Goal: Task Accomplishment & Management: Use online tool/utility

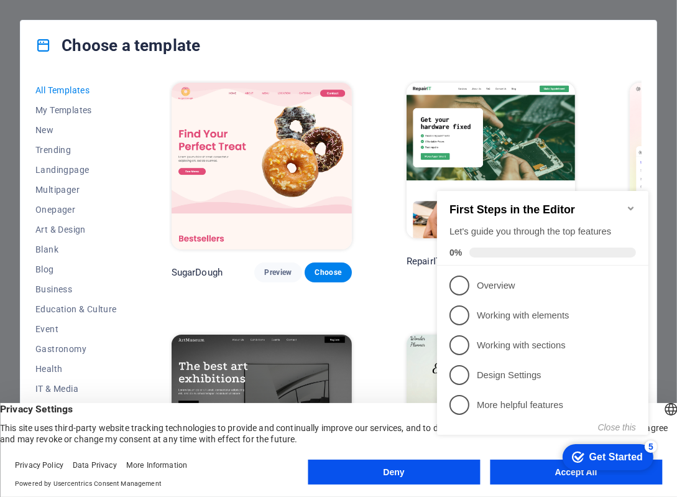
click at [626, 203] on icon "Minimize checklist" at bounding box center [630, 208] width 10 height 10
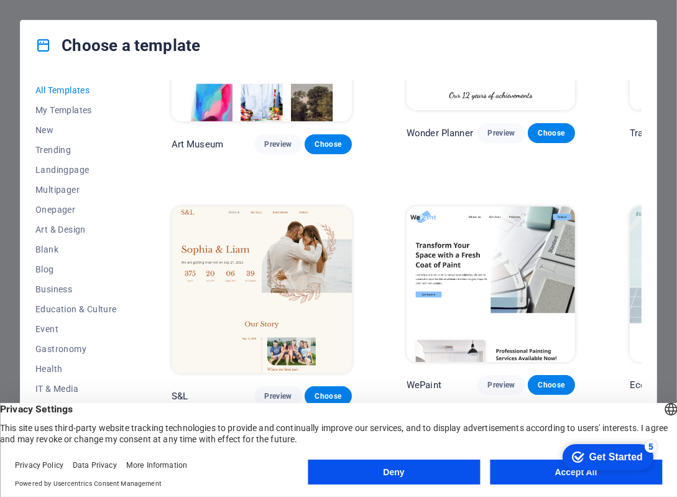
scroll to position [378, 0]
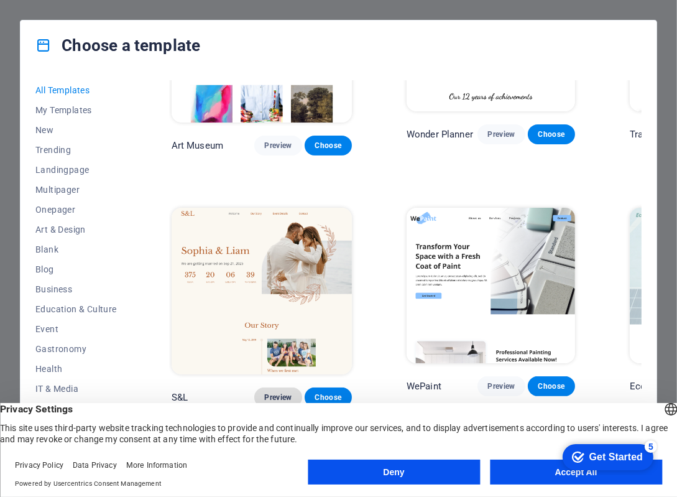
click at [264, 392] on span "Preview" at bounding box center [277, 397] width 27 height 10
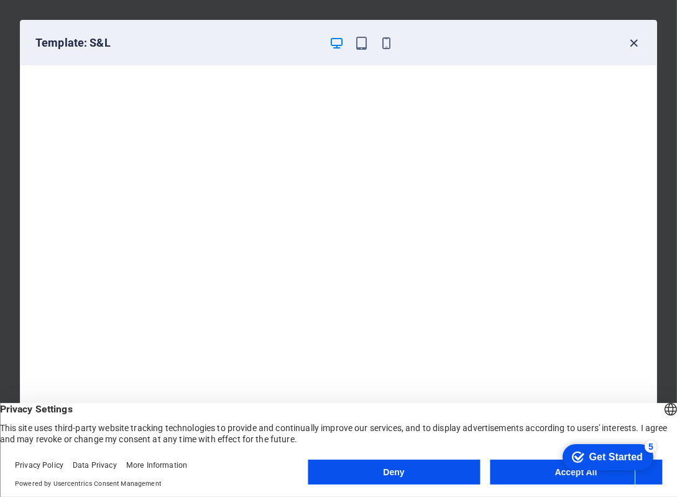
click at [635, 40] on icon "button" at bounding box center [634, 43] width 14 height 14
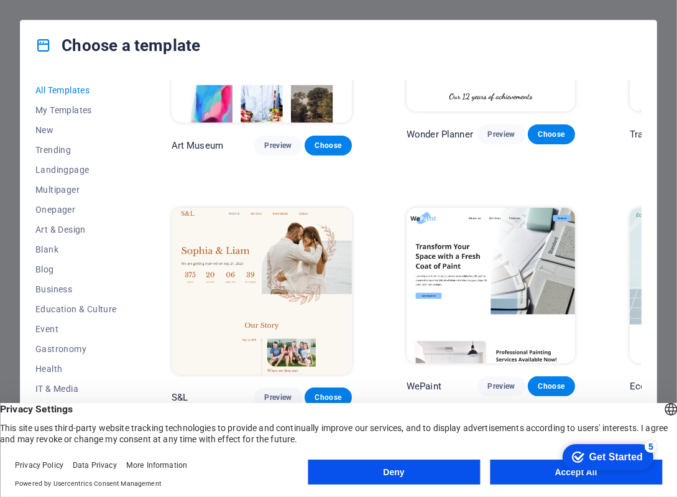
click div "checkmark Get Started 5 First Steps in the Editor Let's guide you through the t…"
click at [546, 468] on button "Accept All" at bounding box center [576, 471] width 172 height 25
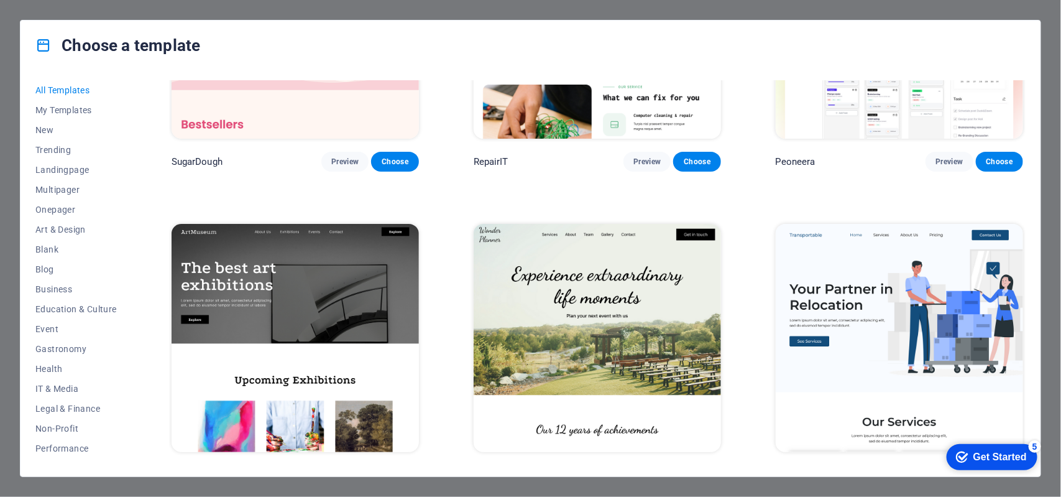
scroll to position [0, 0]
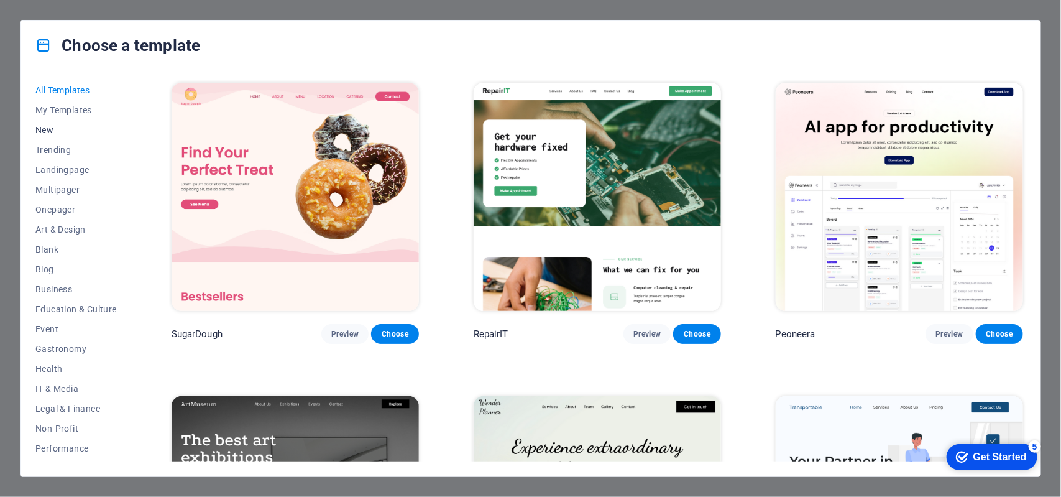
click at [56, 135] on button "New" at bounding box center [75, 130] width 81 height 20
click at [47, 132] on span "New" at bounding box center [75, 130] width 81 height 10
click at [44, 130] on span "New" at bounding box center [75, 130] width 81 height 10
click at [47, 150] on span "Trending" at bounding box center [75, 150] width 81 height 10
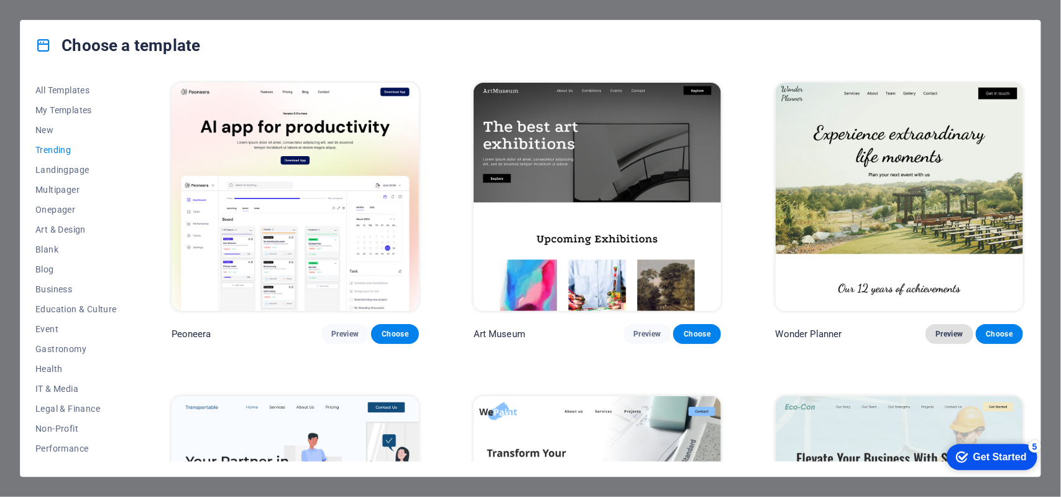
click at [676, 326] on button "Preview" at bounding box center [949, 334] width 47 height 20
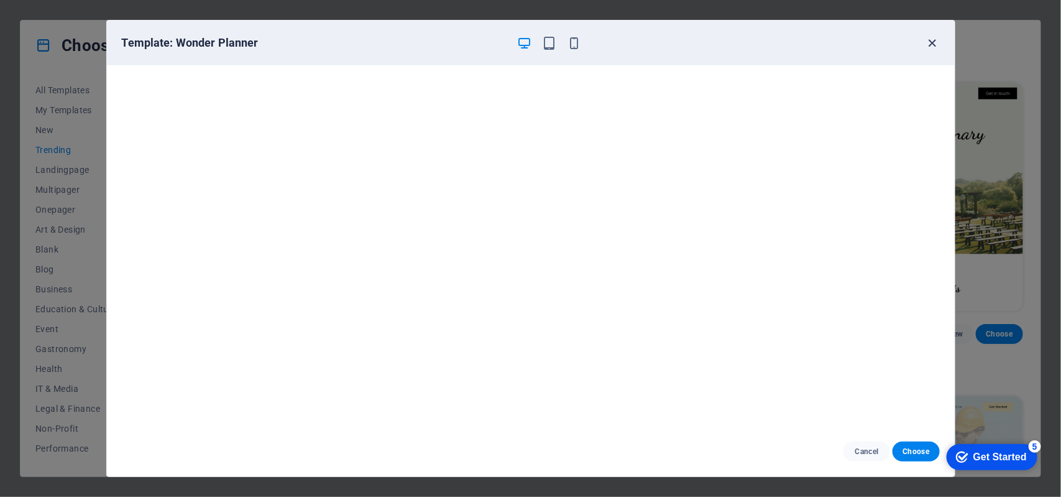
click at [676, 42] on icon "button" at bounding box center [932, 43] width 14 height 14
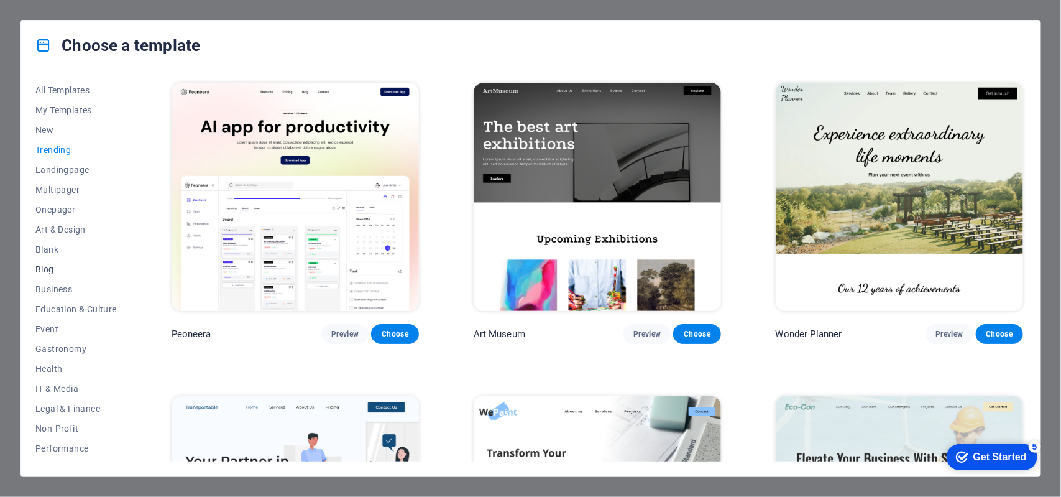
click at [52, 270] on span "Blog" at bounding box center [75, 269] width 81 height 10
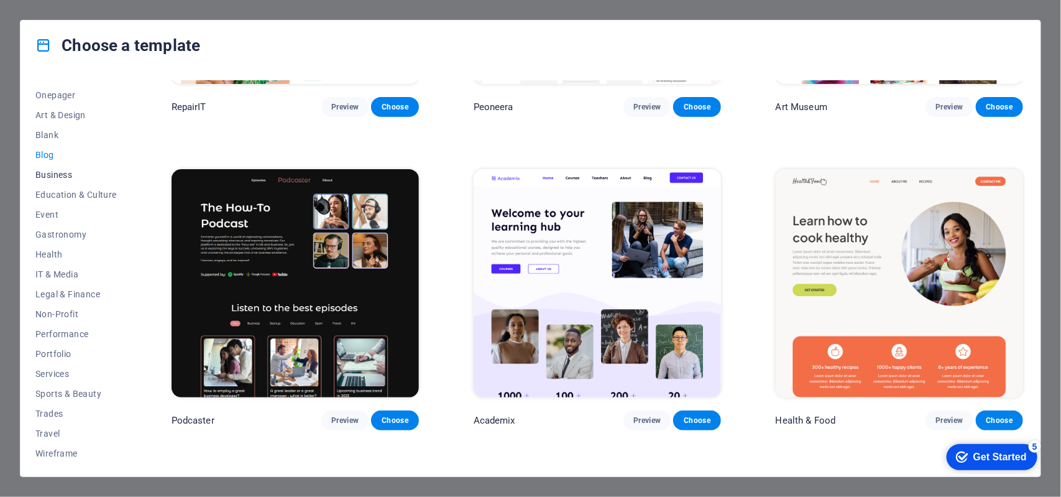
scroll to position [115, 0]
click at [84, 388] on span "Sports & Beauty" at bounding box center [75, 393] width 81 height 10
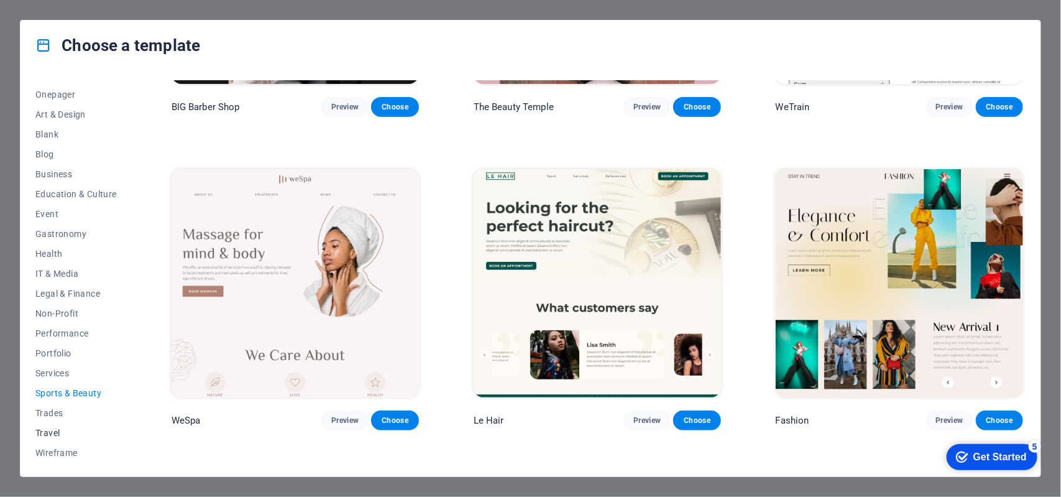
drag, startPoint x: 36, startPoint y: 426, endPoint x: 103, endPoint y: 447, distance: 69.8
click at [37, 428] on span "Travel" at bounding box center [75, 433] width 81 height 10
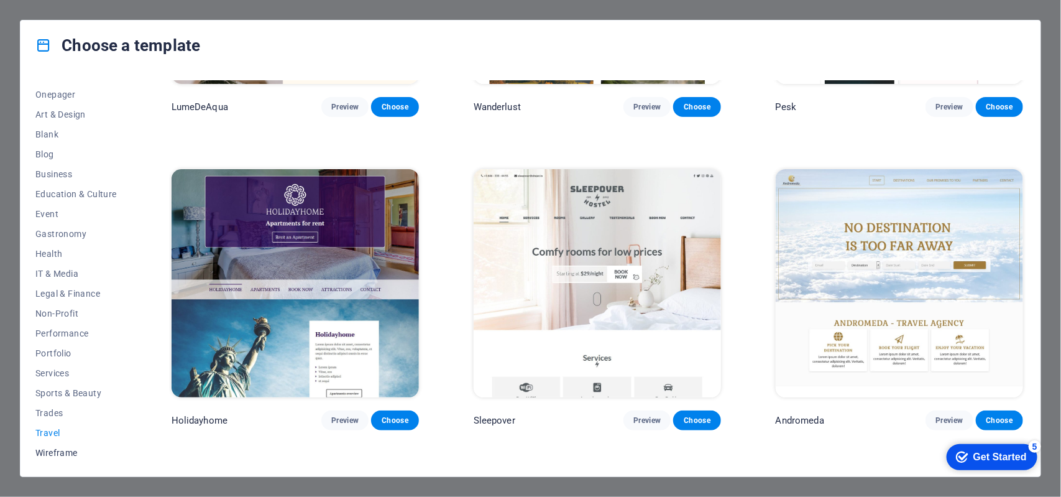
click at [62, 448] on span "Wireframe" at bounding box center [75, 453] width 81 height 10
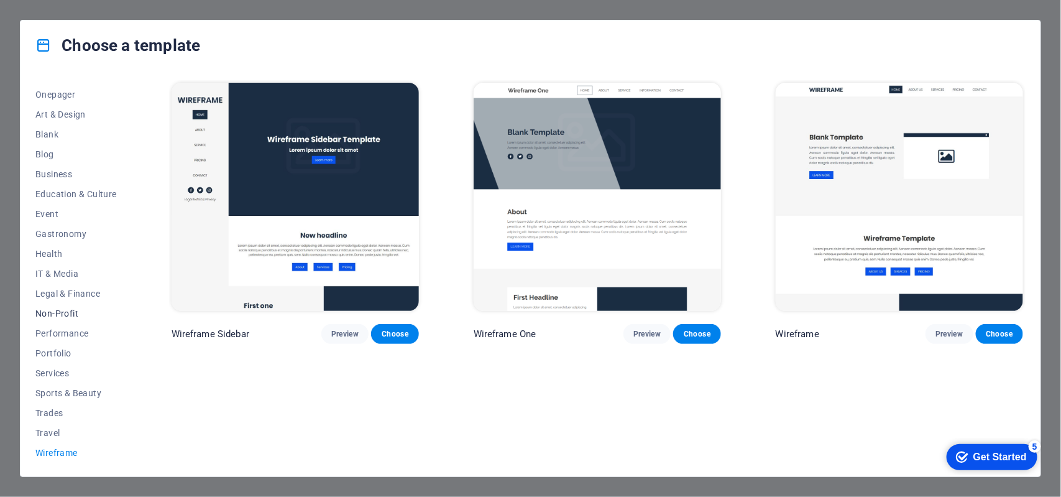
click at [57, 312] on span "Non-Profit" at bounding box center [75, 313] width 81 height 10
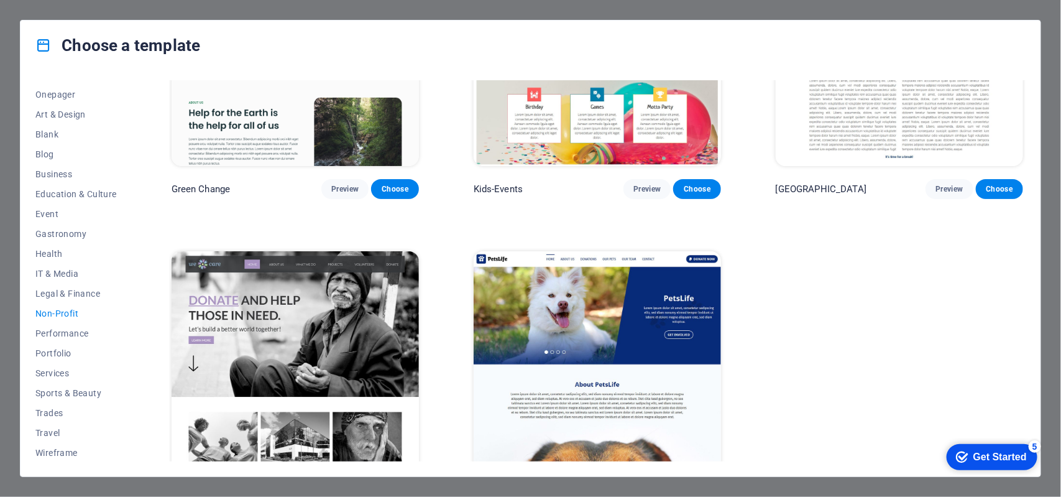
scroll to position [193, 0]
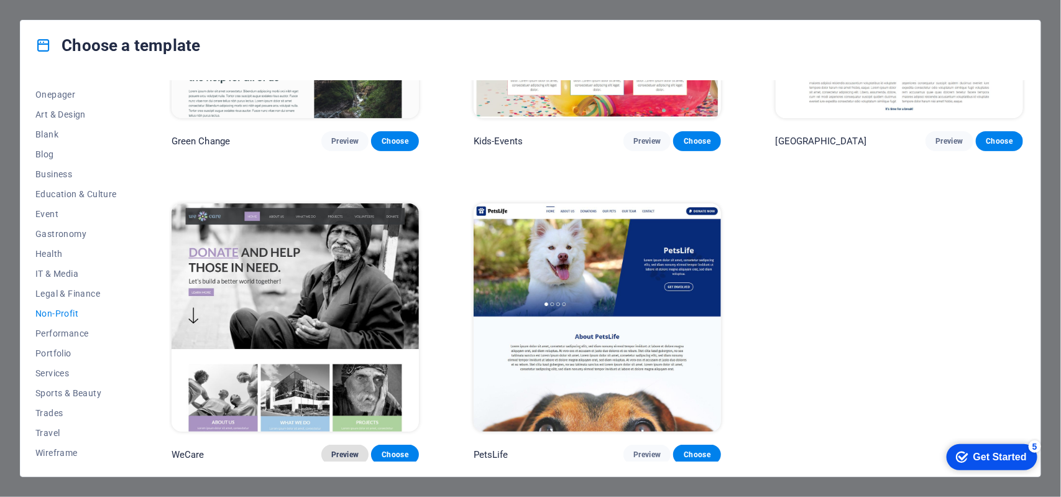
click at [342, 450] on span "Preview" at bounding box center [344, 455] width 27 height 10
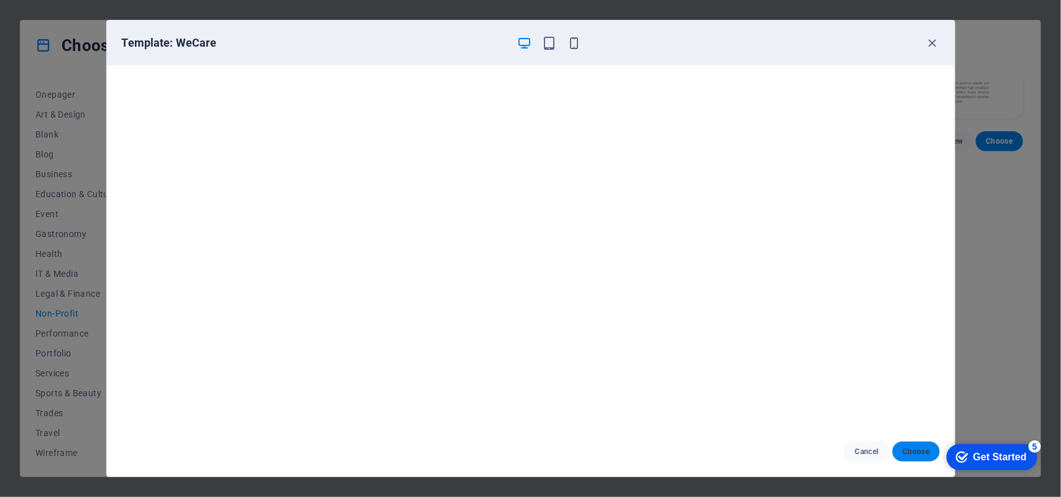
click at [676, 448] on span "Choose" at bounding box center [916, 451] width 27 height 10
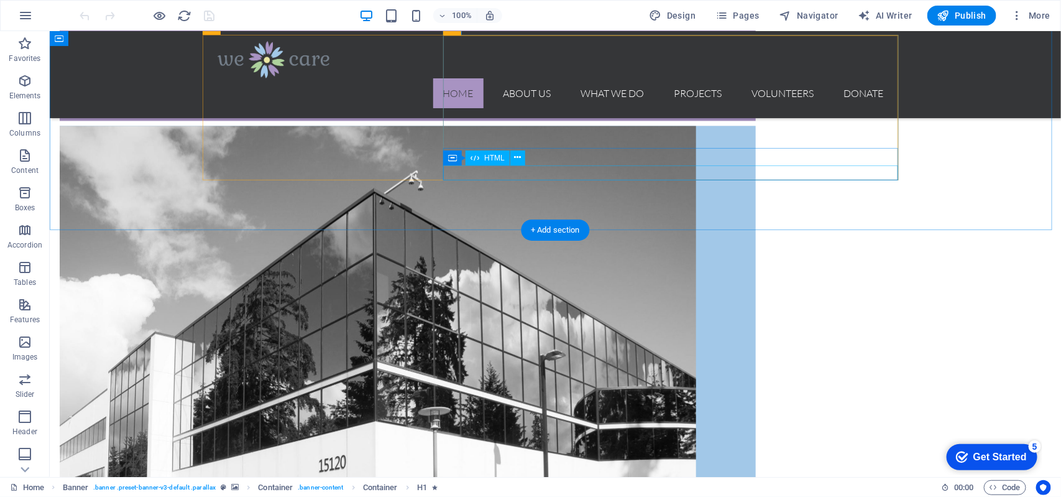
scroll to position [1265, 0]
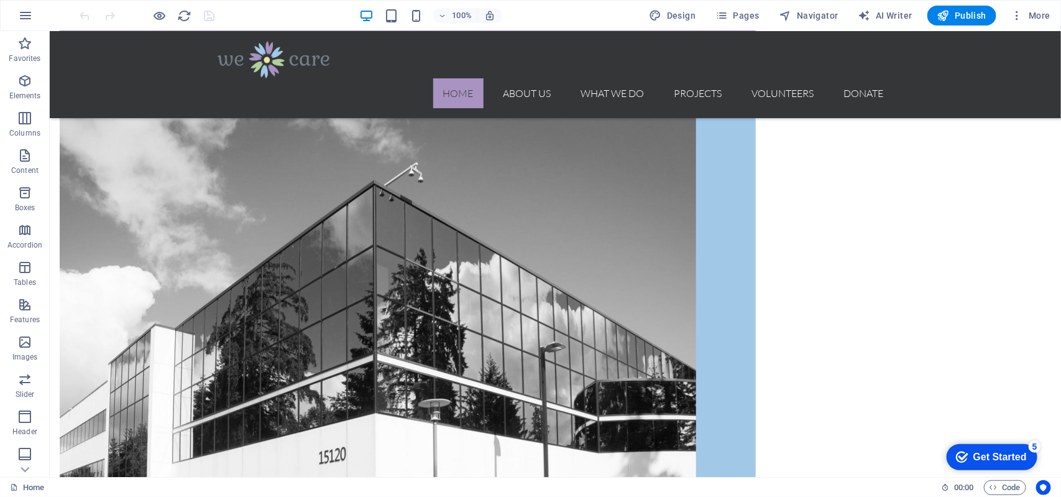
click at [986, 451] on div "Get Started" at bounding box center [999, 456] width 53 height 11
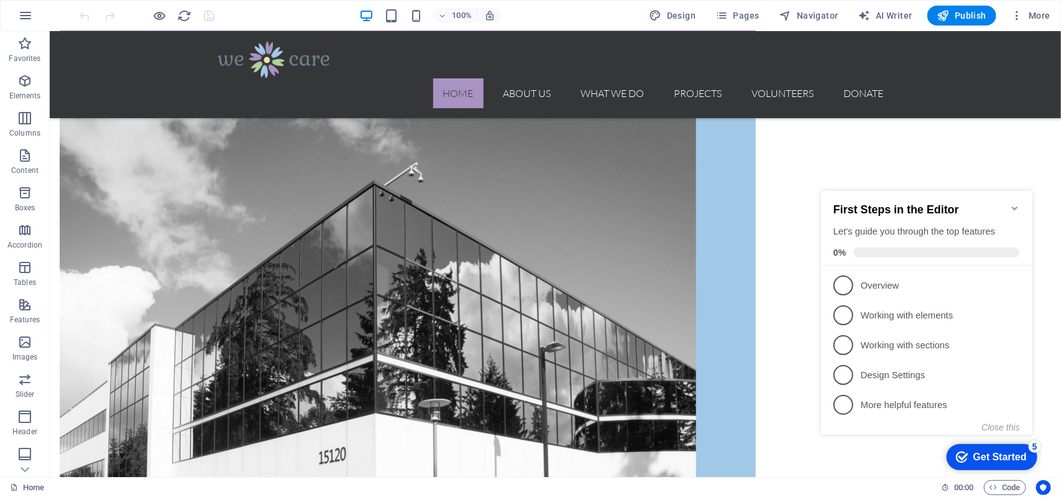
click at [986, 451] on div "Get Started" at bounding box center [999, 456] width 53 height 11
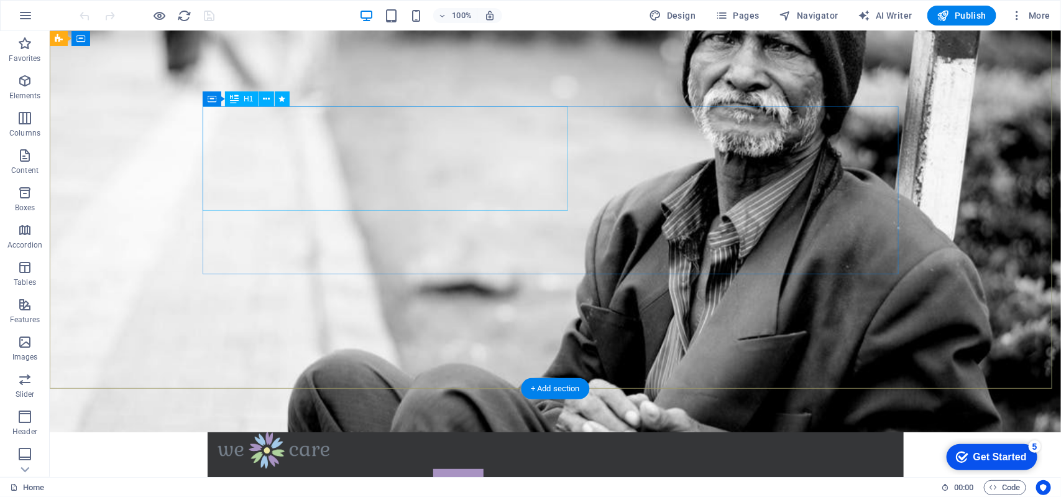
scroll to position [0, 0]
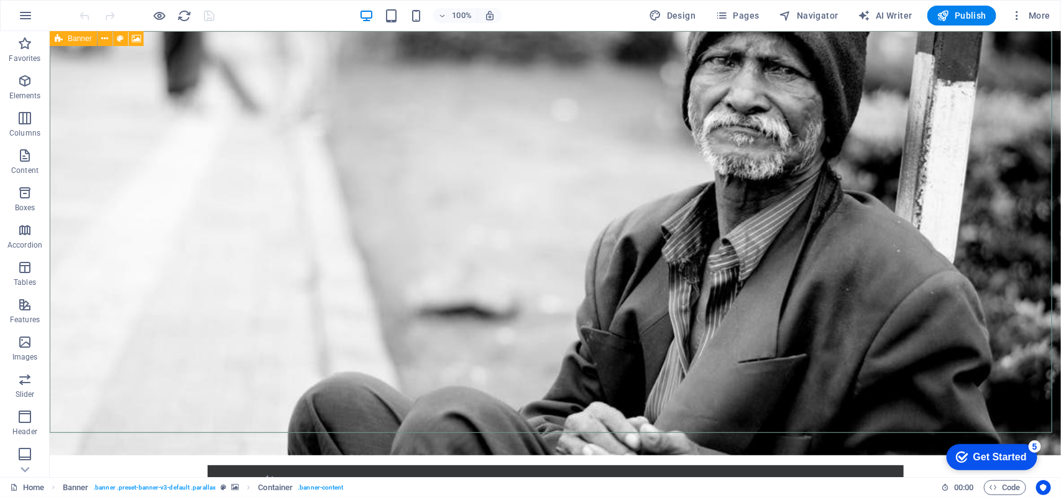
click at [57, 40] on icon at bounding box center [59, 38] width 8 height 15
click at [60, 40] on icon at bounding box center [59, 38] width 8 height 15
click at [134, 39] on icon at bounding box center [136, 38] width 9 height 13
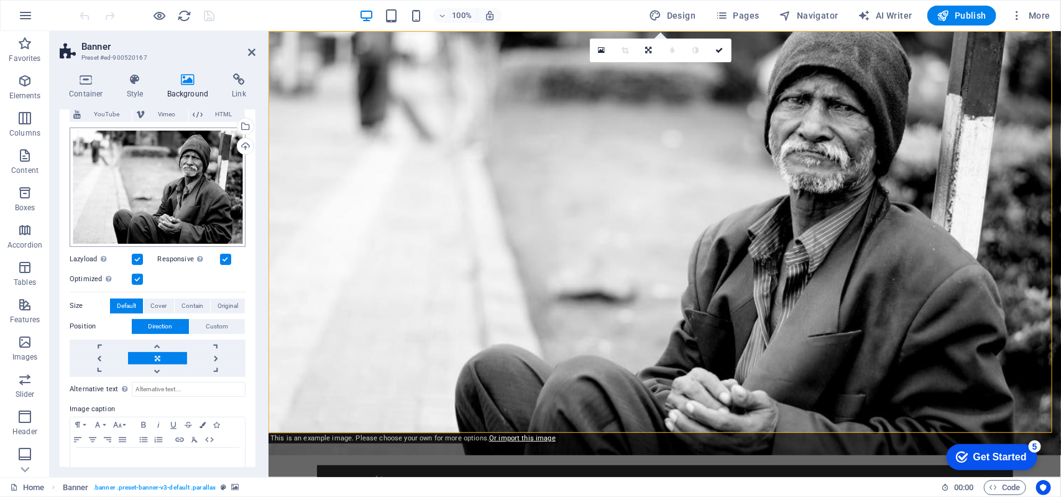
scroll to position [105, 0]
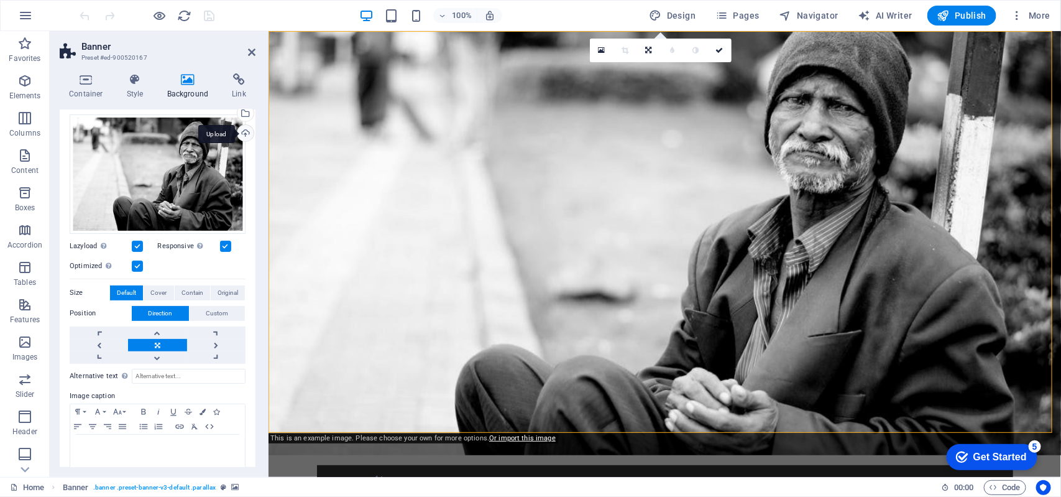
click at [242, 131] on div "Upload" at bounding box center [244, 134] width 19 height 19
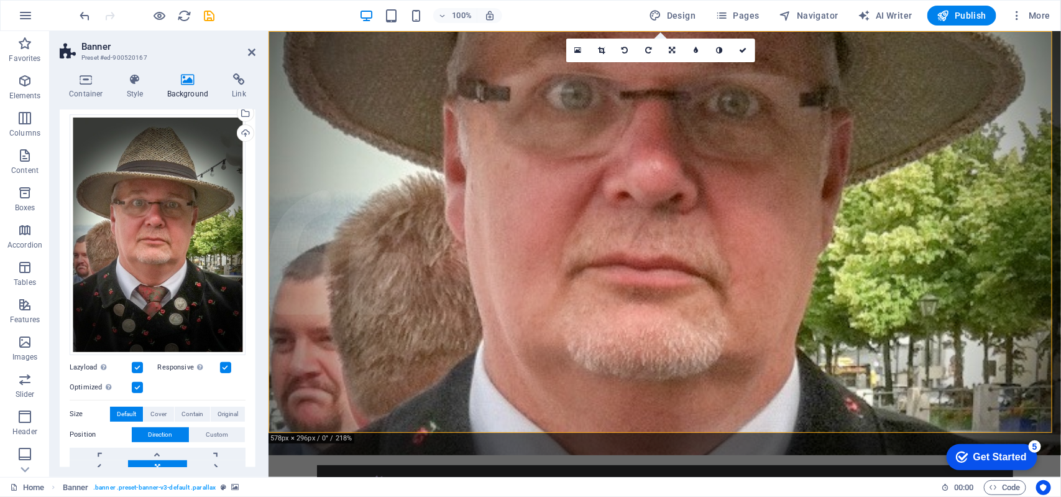
click at [133, 362] on label at bounding box center [137, 367] width 11 height 11
click at [0, 0] on input "Lazyload Loading images after the page loads improves page speed." at bounding box center [0, 0] width 0 height 0
click at [135, 362] on label at bounding box center [137, 367] width 11 height 11
click at [0, 0] on input "Lazyload Loading images after the page loads improves page speed." at bounding box center [0, 0] width 0 height 0
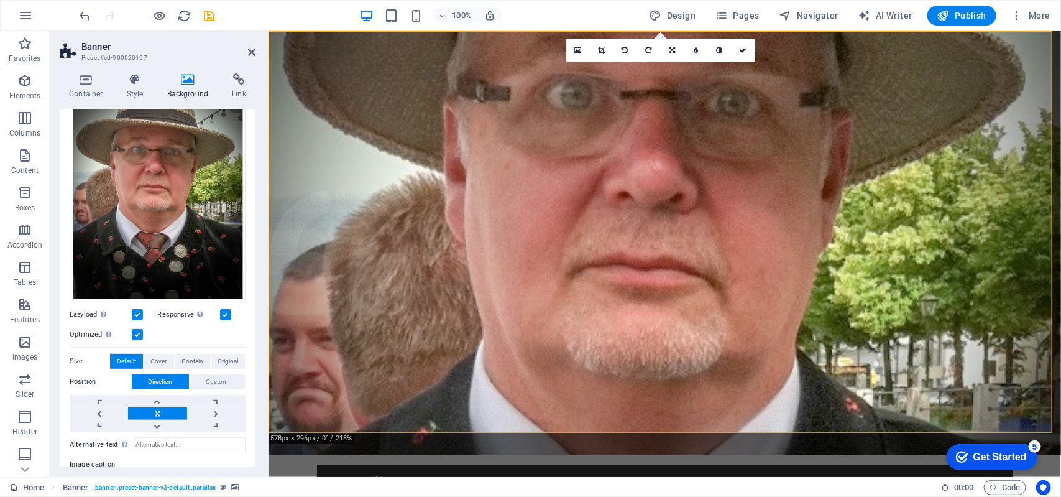
scroll to position [157, 0]
click at [182, 357] on span "Contain" at bounding box center [193, 362] width 22 height 15
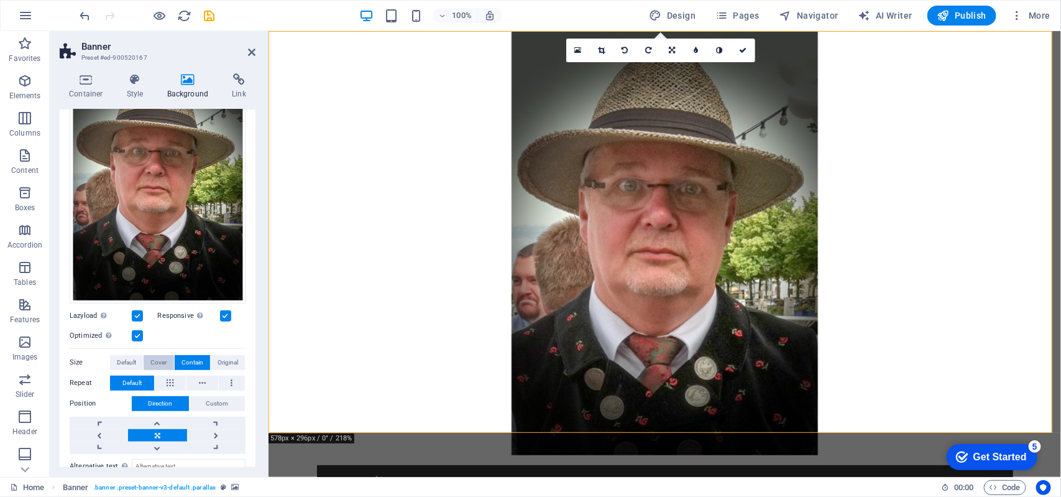
click at [159, 356] on span "Cover" at bounding box center [158, 362] width 16 height 15
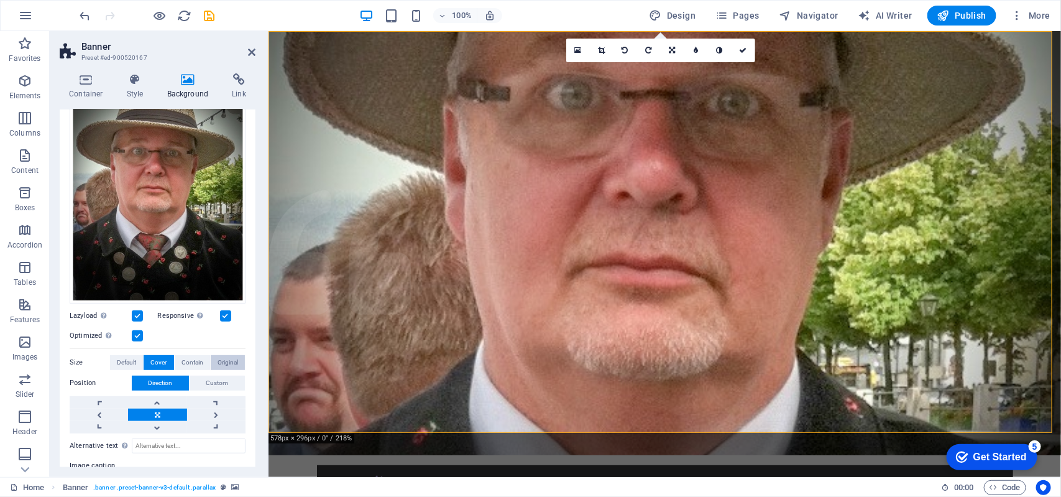
click at [213, 355] on button "Original" at bounding box center [228, 362] width 34 height 15
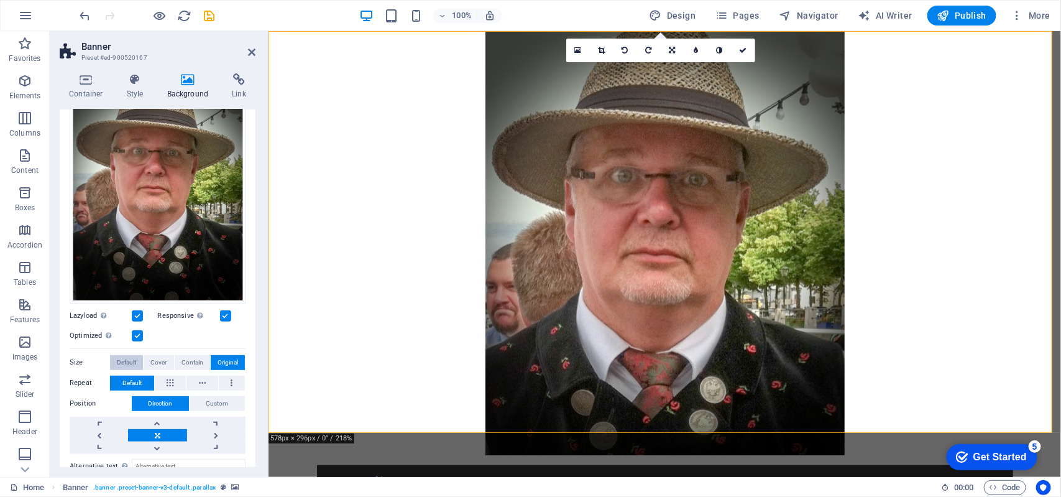
click at [132, 359] on span "Default" at bounding box center [126, 362] width 19 height 15
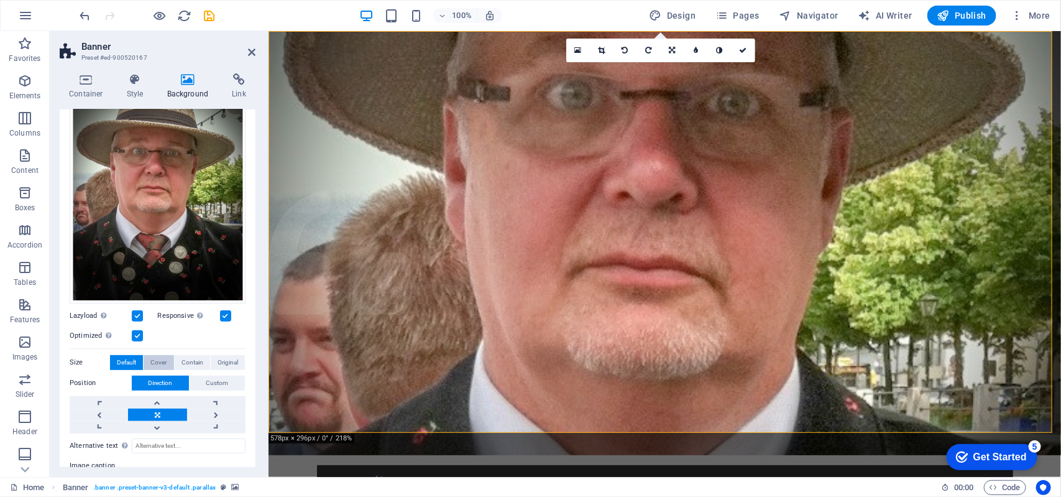
click at [164, 360] on span "Cover" at bounding box center [158, 362] width 16 height 15
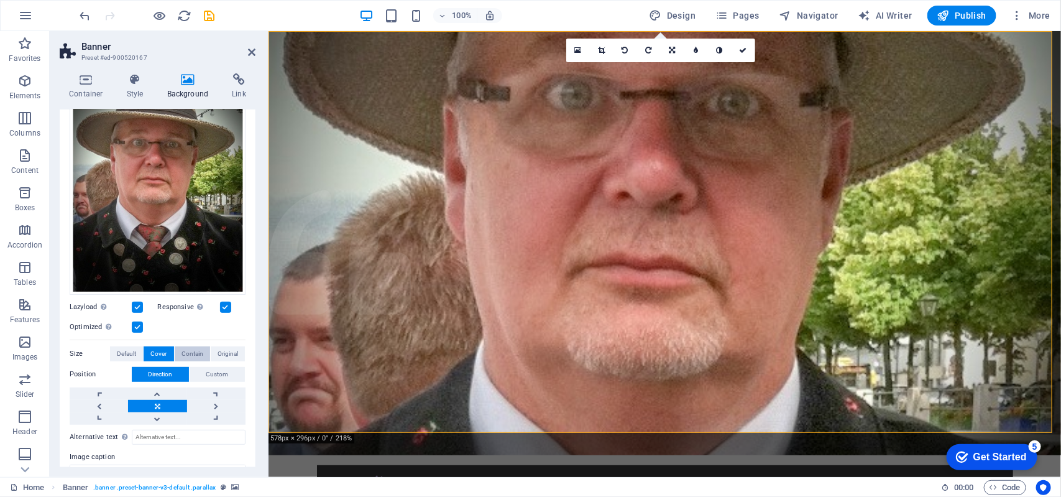
click at [195, 349] on span "Contain" at bounding box center [193, 353] width 22 height 15
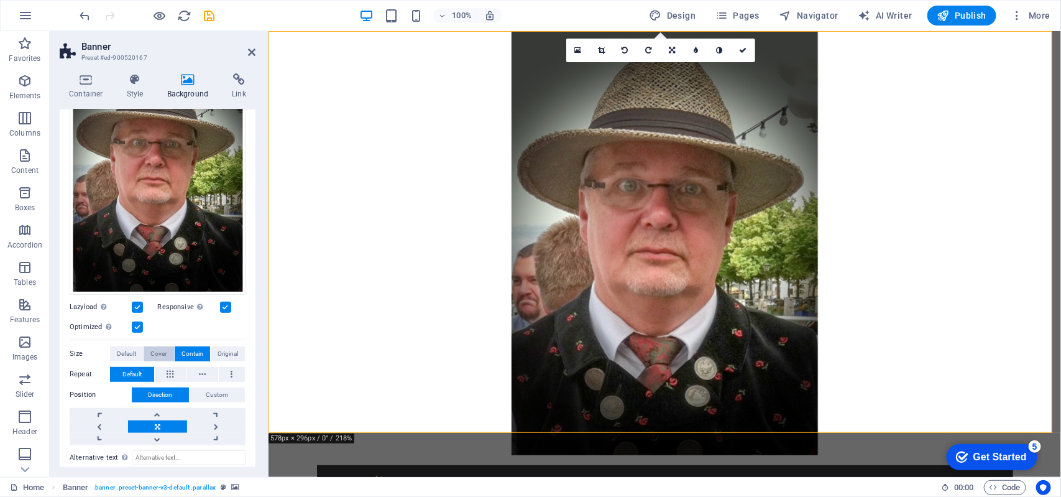
click at [165, 347] on span "Cover" at bounding box center [158, 353] width 16 height 15
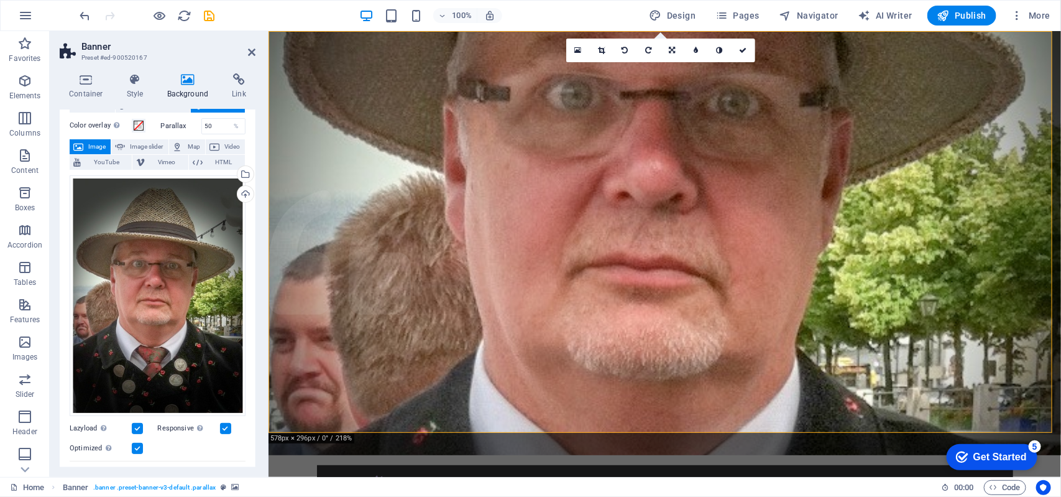
scroll to position [0, 0]
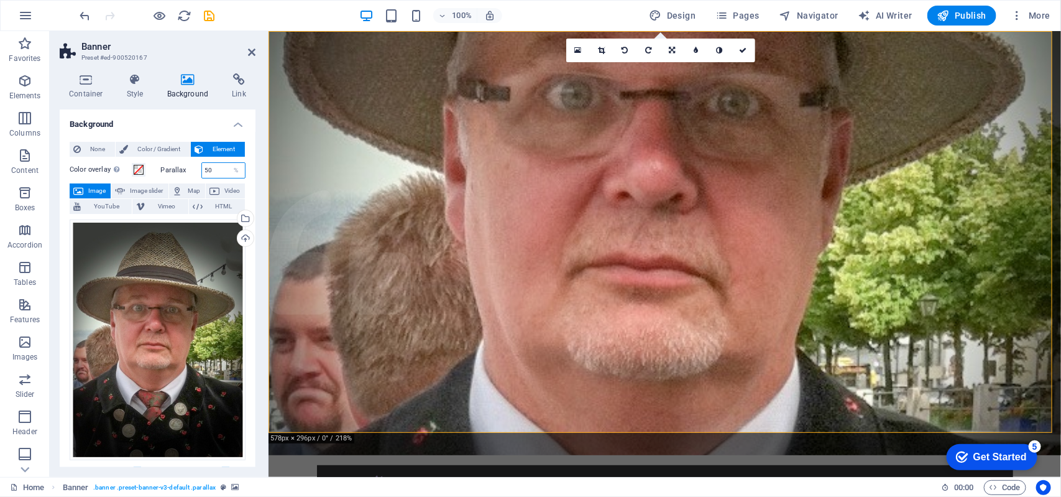
drag, startPoint x: 215, startPoint y: 170, endPoint x: 197, endPoint y: 168, distance: 17.5
click at [197, 168] on div "Parallax 50 %" at bounding box center [203, 170] width 85 height 16
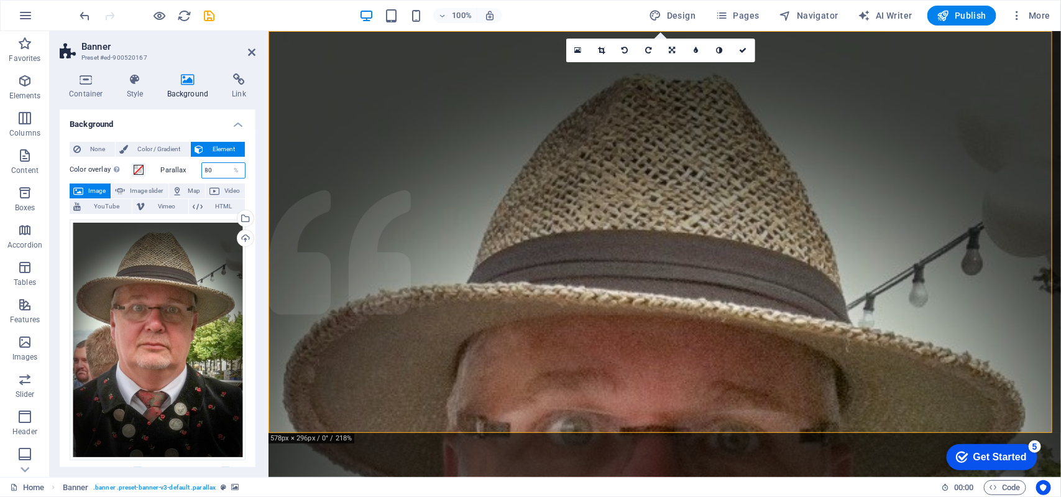
drag, startPoint x: 219, startPoint y: 168, endPoint x: 179, endPoint y: 165, distance: 40.5
click at [179, 165] on div "Parallax 80 %" at bounding box center [203, 170] width 85 height 16
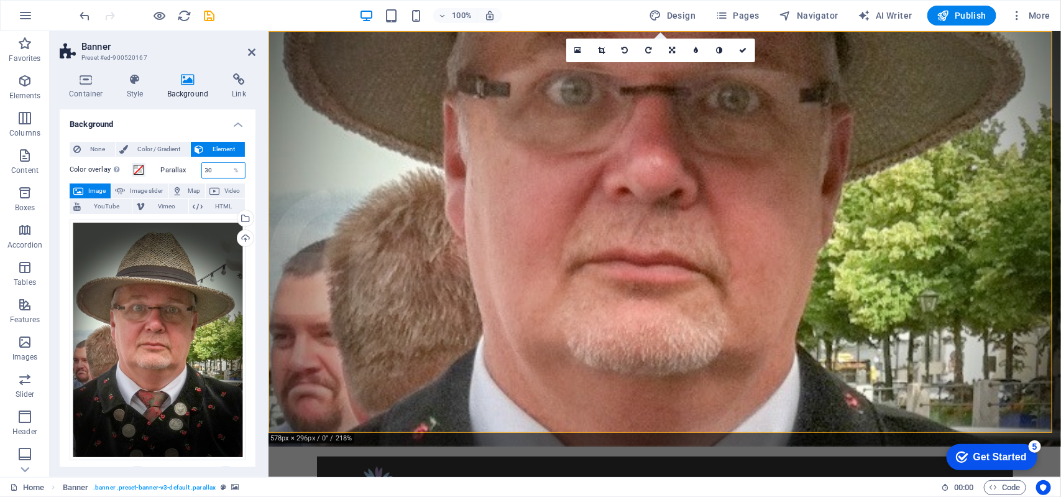
drag, startPoint x: 212, startPoint y: 165, endPoint x: 193, endPoint y: 166, distance: 19.3
click at [193, 166] on div "Parallax 30 %" at bounding box center [203, 170] width 85 height 16
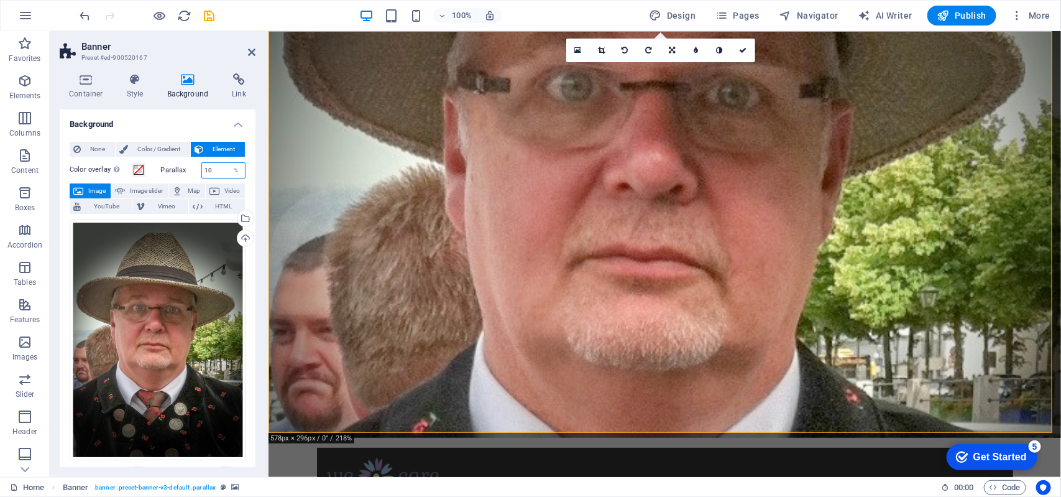
click at [191, 167] on div "Parallax 10 %" at bounding box center [203, 170] width 85 height 16
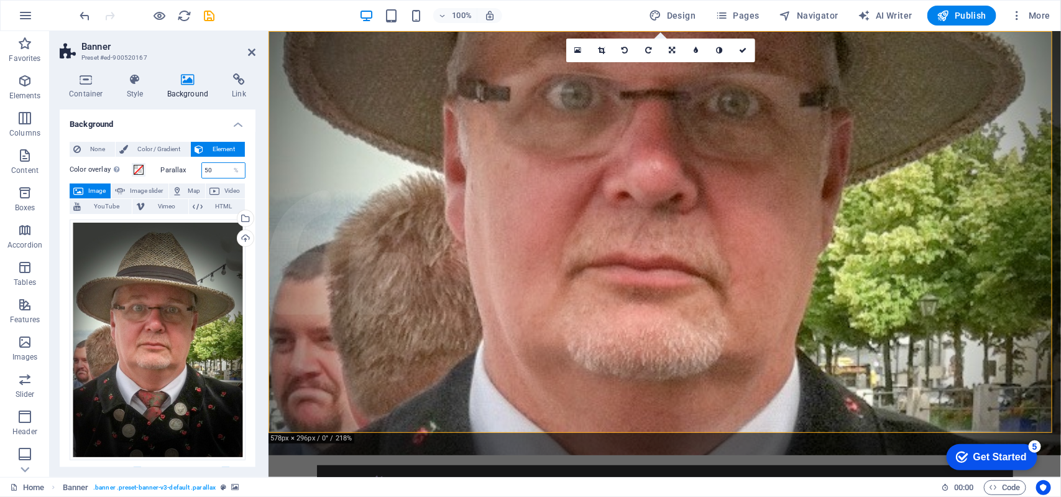
drag, startPoint x: 216, startPoint y: 172, endPoint x: 196, endPoint y: 170, distance: 19.9
click at [196, 170] on div "Parallax 50 %" at bounding box center [203, 170] width 85 height 16
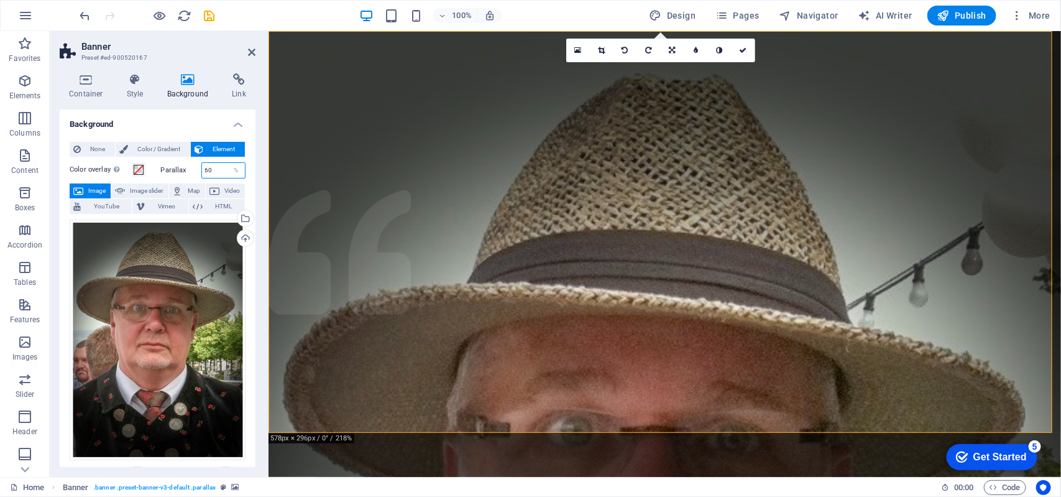
drag, startPoint x: 213, startPoint y: 168, endPoint x: 190, endPoint y: 168, distance: 23.0
click at [190, 168] on div "Parallax 60 %" at bounding box center [203, 170] width 85 height 16
drag, startPoint x: 219, startPoint y: 172, endPoint x: 191, endPoint y: 170, distance: 28.0
click at [191, 170] on div "Parallax 55 %" at bounding box center [203, 170] width 85 height 16
type input "50"
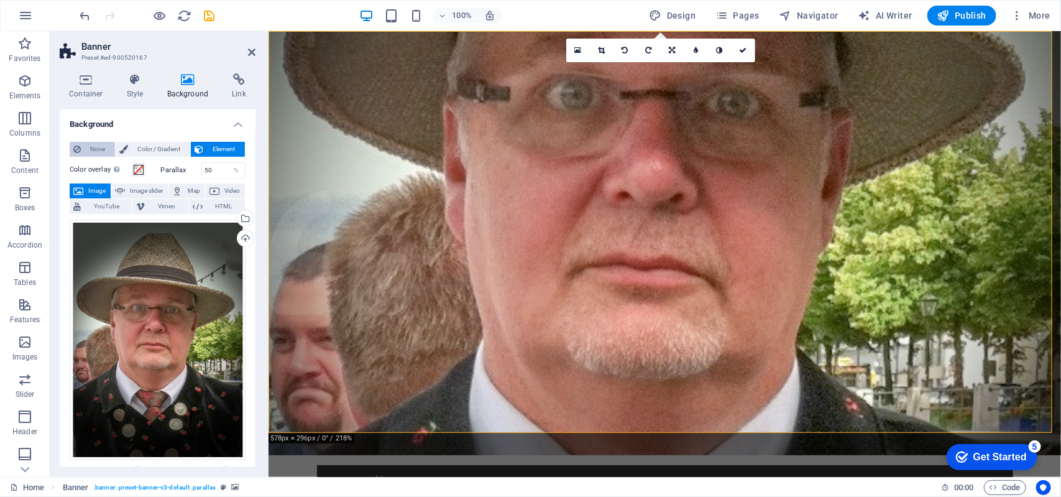
click at [90, 148] on span "None" at bounding box center [98, 149] width 27 height 15
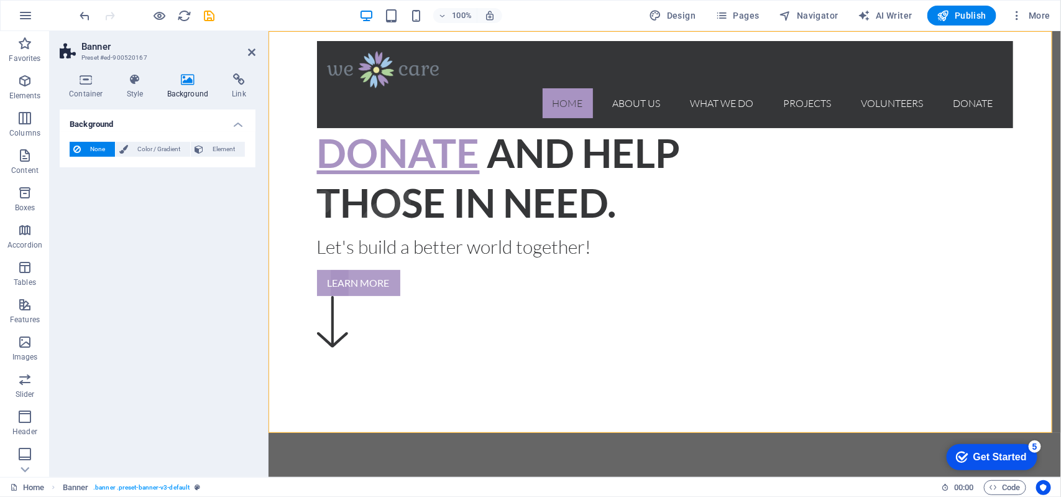
click at [90, 148] on span "None" at bounding box center [98, 149] width 27 height 15
click at [90, 144] on span "None" at bounding box center [98, 149] width 27 height 15
click at [147, 145] on span "Color / Gradient" at bounding box center [159, 149] width 55 height 15
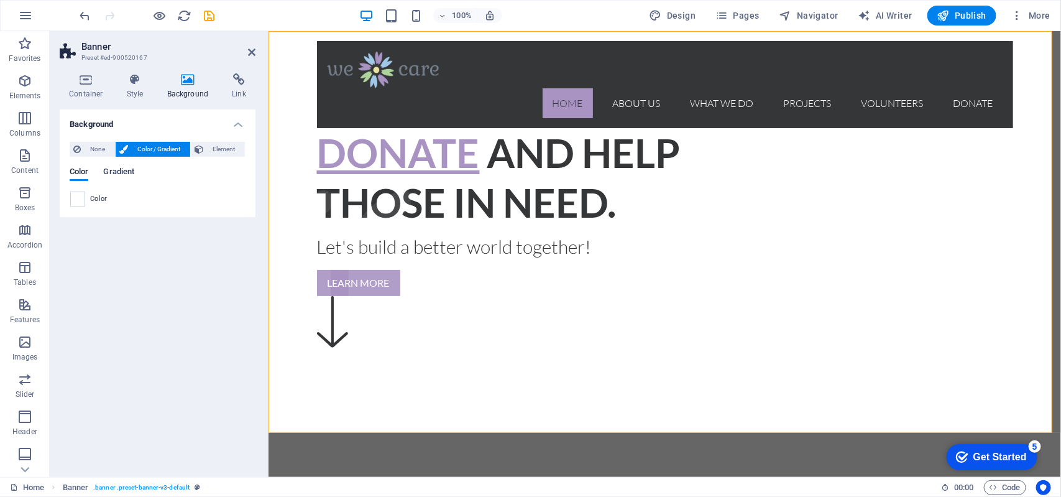
click at [127, 170] on span "Gradient" at bounding box center [118, 172] width 31 height 17
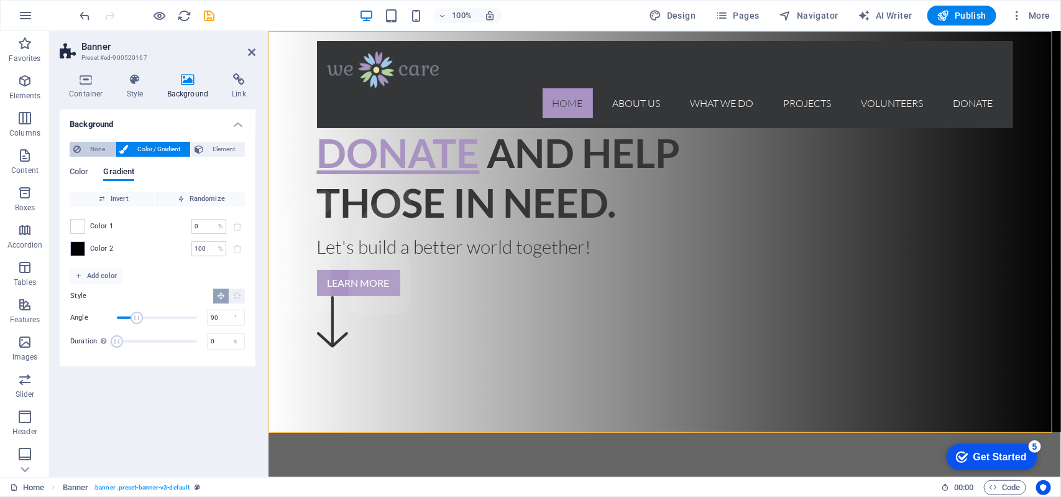
click at [92, 148] on span "None" at bounding box center [98, 149] width 27 height 15
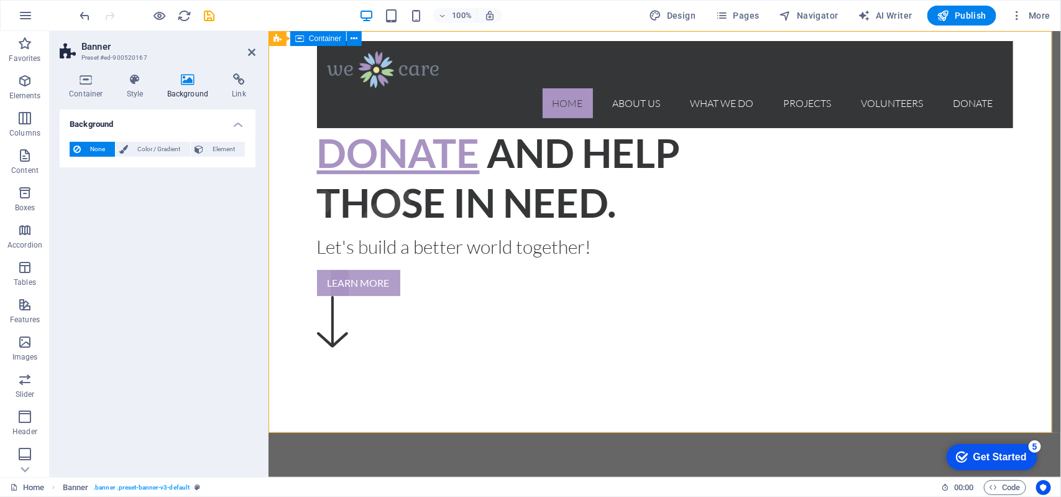
click at [320, 137] on div "Home About us What we do Projects Volunteers Donate Donate and Help those in ne…" at bounding box center [664, 195] width 793 height 330
click at [353, 38] on icon at bounding box center [354, 38] width 7 height 13
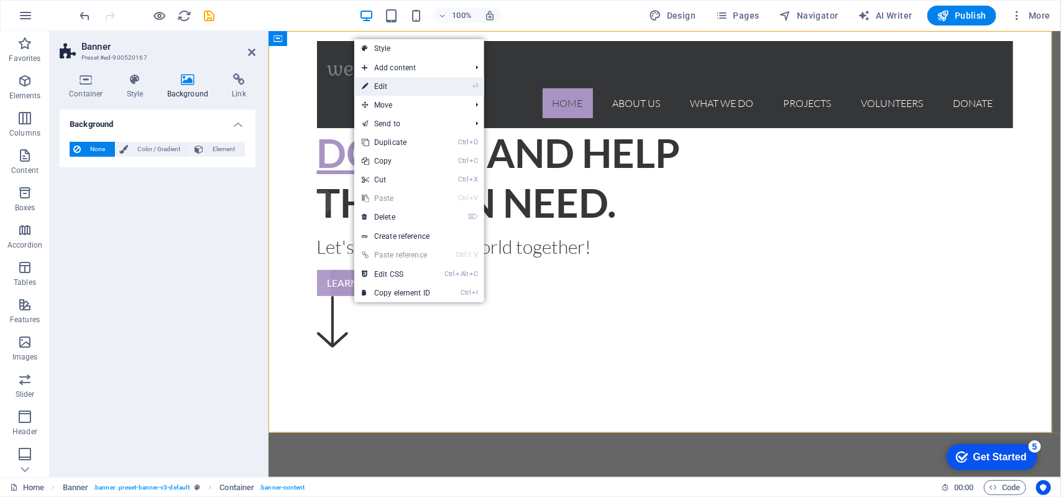
click at [392, 85] on link "⏎ Edit" at bounding box center [395, 86] width 83 height 19
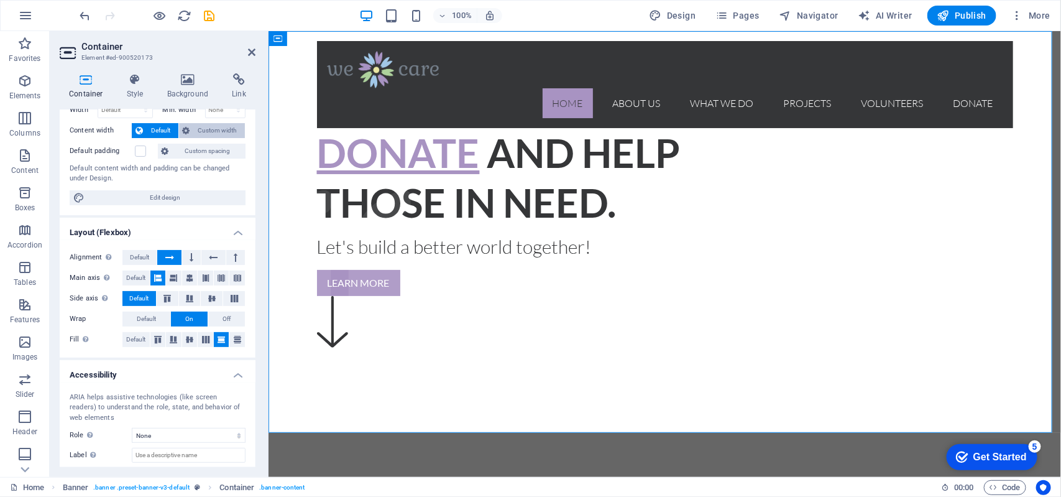
scroll to position [123, 0]
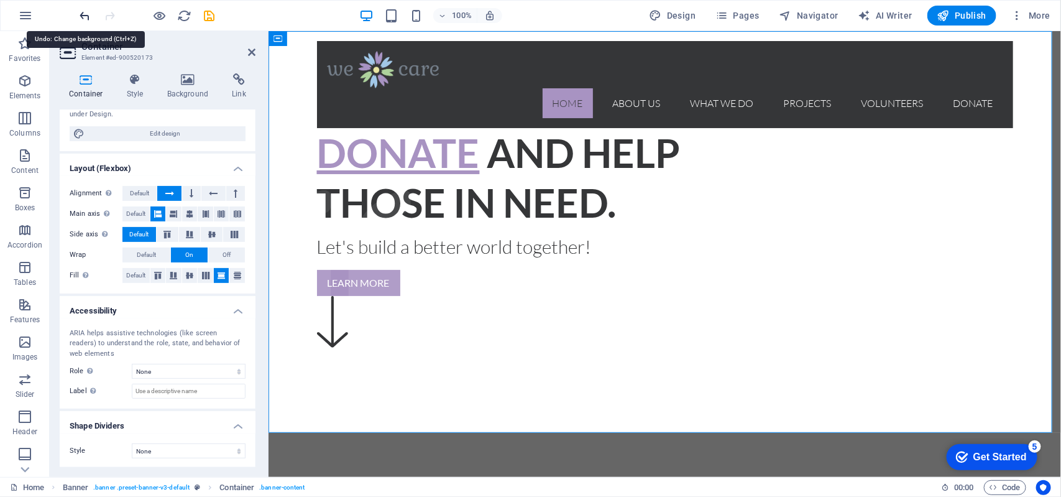
click at [83, 17] on icon "undo" at bounding box center [85, 16] width 14 height 14
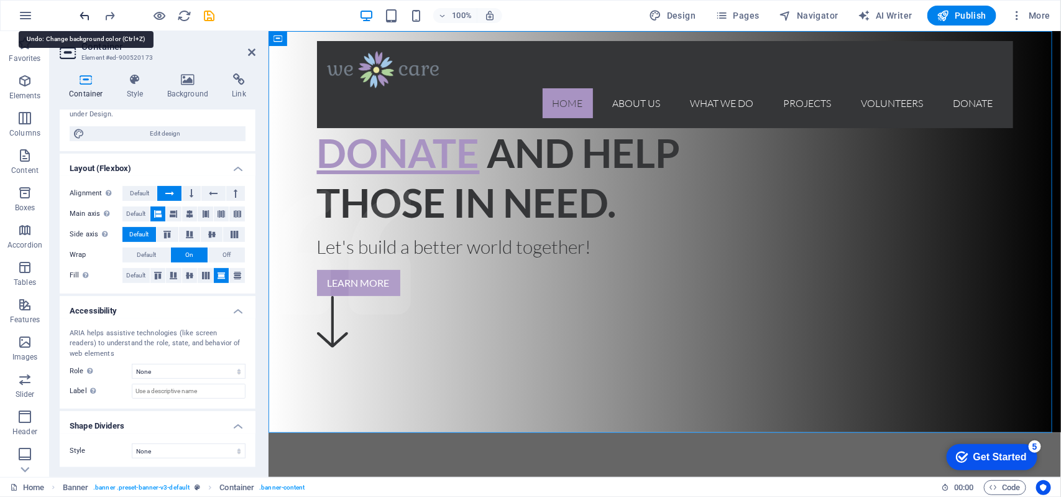
click at [83, 16] on icon "undo" at bounding box center [85, 16] width 14 height 14
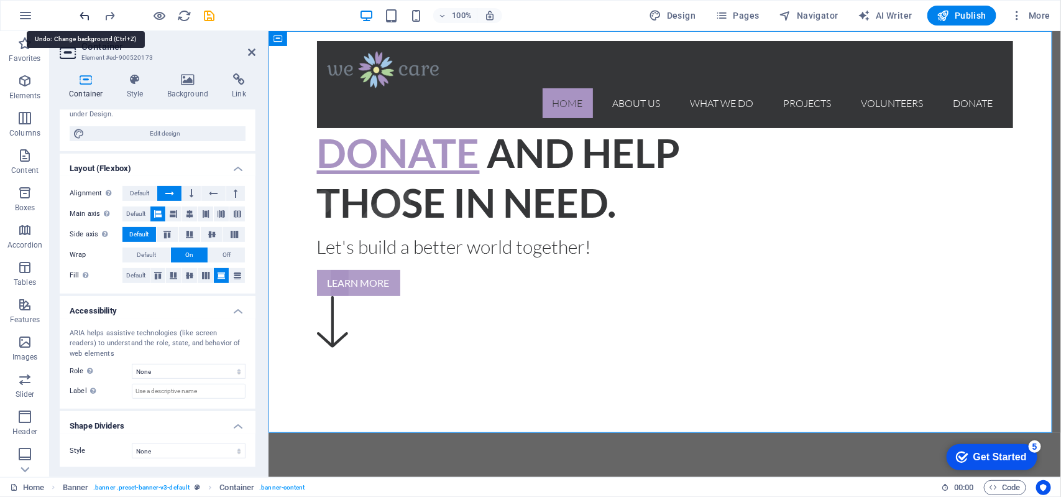
click at [83, 16] on icon "undo" at bounding box center [85, 16] width 14 height 14
click at [87, 14] on icon "undo" at bounding box center [85, 16] width 14 height 14
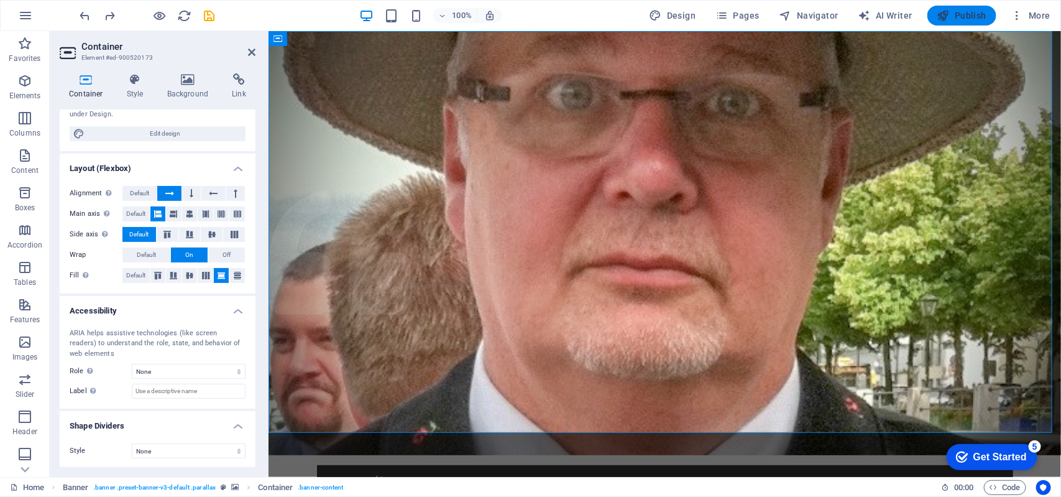
click at [961, 9] on span "Publish" at bounding box center [962, 15] width 49 height 12
